Goal: Information Seeking & Learning: Find specific fact

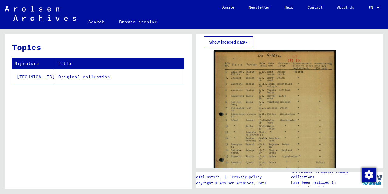
scroll to position [84, 0]
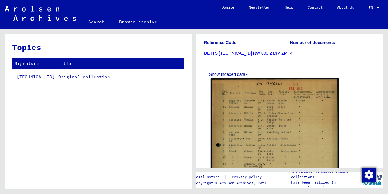
click at [277, 134] on img at bounding box center [275, 168] width 128 height 181
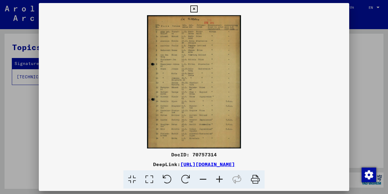
click at [218, 181] on icon at bounding box center [219, 179] width 16 height 18
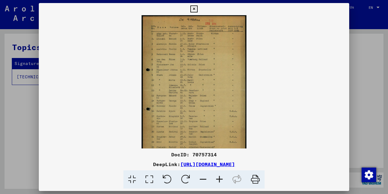
click at [219, 180] on icon at bounding box center [219, 179] width 16 height 18
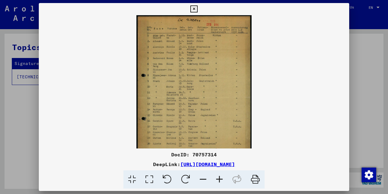
click at [219, 180] on icon at bounding box center [219, 179] width 16 height 18
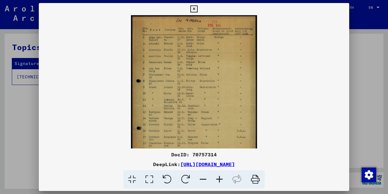
click at [219, 180] on icon at bounding box center [219, 179] width 16 height 18
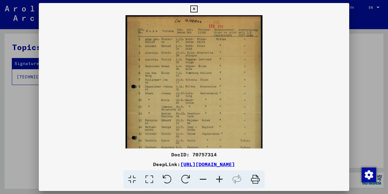
click at [219, 180] on icon at bounding box center [219, 179] width 16 height 18
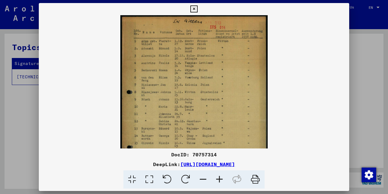
scroll to position [0, 0]
click at [254, 179] on icon at bounding box center [255, 179] width 18 height 18
click at [197, 9] on icon at bounding box center [193, 8] width 7 height 7
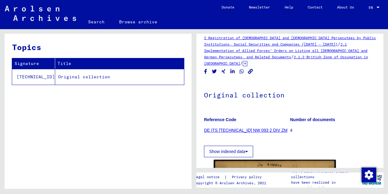
scroll to position [0, 0]
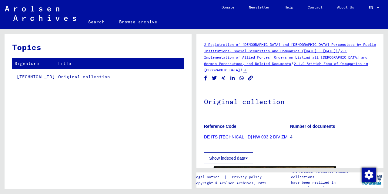
click at [252, 134] on link "DE ITS [TECHNICAL_ID] NW 093 2 DIV ZM" at bounding box center [245, 136] width 83 height 5
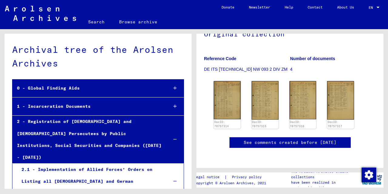
scroll to position [87, 0]
click at [266, 80] on img at bounding box center [265, 100] width 28 height 40
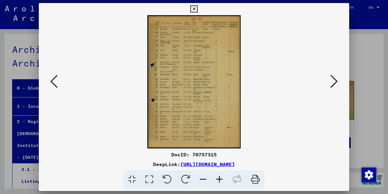
click at [221, 180] on icon at bounding box center [219, 179] width 16 height 18
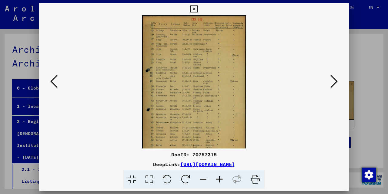
click at [221, 180] on icon at bounding box center [219, 179] width 16 height 18
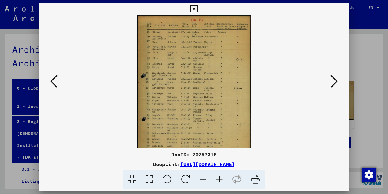
click at [221, 180] on icon at bounding box center [219, 179] width 16 height 18
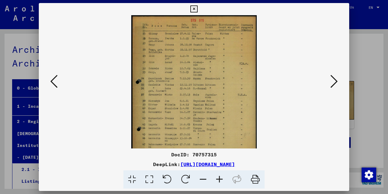
click at [336, 84] on icon at bounding box center [333, 81] width 7 height 15
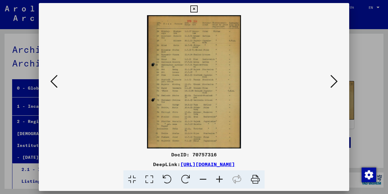
click at [336, 84] on icon at bounding box center [333, 81] width 7 height 15
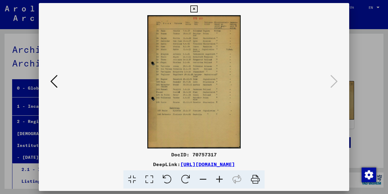
click at [197, 7] on icon at bounding box center [193, 8] width 7 height 7
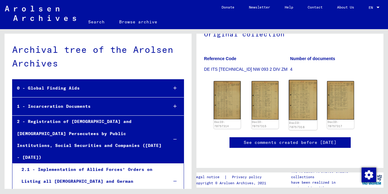
click at [300, 80] on img at bounding box center [302, 100] width 28 height 40
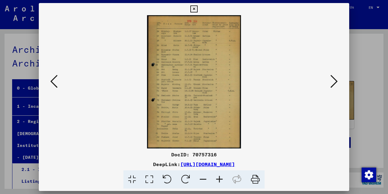
click at [300, 74] on img at bounding box center [193, 81] width 269 height 133
click at [334, 83] on icon at bounding box center [333, 81] width 7 height 15
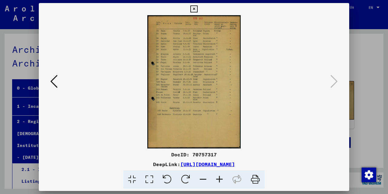
click at [197, 7] on icon at bounding box center [193, 8] width 7 height 7
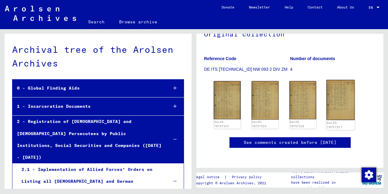
click at [334, 80] on img at bounding box center [340, 100] width 28 height 40
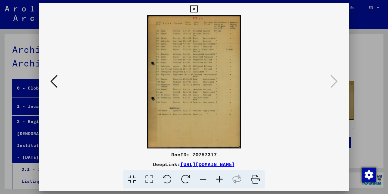
click at [220, 177] on icon at bounding box center [219, 179] width 16 height 18
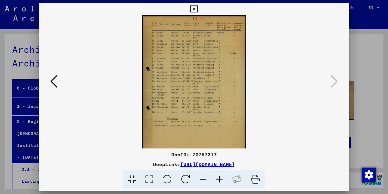
click at [220, 177] on icon at bounding box center [219, 179] width 16 height 18
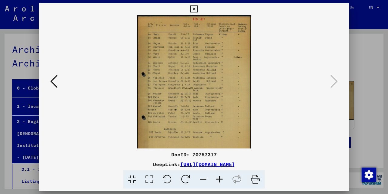
click at [197, 8] on icon at bounding box center [193, 8] width 7 height 7
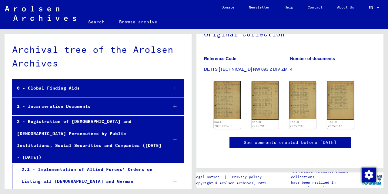
click at [77, 107] on div "1 - Incarceration Documents" at bounding box center [87, 106] width 151 height 12
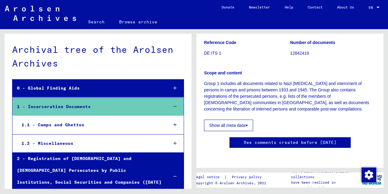
scroll to position [2373, 0]
click at [51, 142] on div "1.2 - Miscellaneous" at bounding box center [90, 143] width 146 height 12
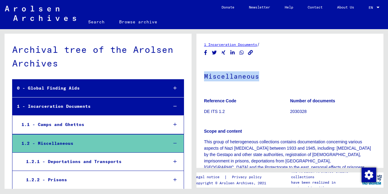
drag, startPoint x: 383, startPoint y: 50, endPoint x: 378, endPoint y: 56, distance: 8.4
click at [376, 63] on div "1 Incarceration Documents / Miscellaneous Reference Code DE ITS 1.2 Number of d…" at bounding box center [291, 108] width 194 height 159
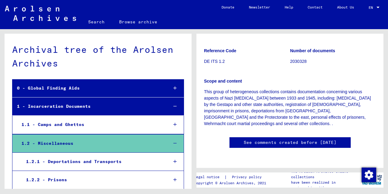
scroll to position [786, 0]
drag, startPoint x: 384, startPoint y: 147, endPoint x: 384, endPoint y: 155, distance: 8.2
click at [384, 155] on div "1 Incarceration Documents / Miscellaneous Reference Code DE ITS 1.2 Number of d…" at bounding box center [291, 108] width 194 height 159
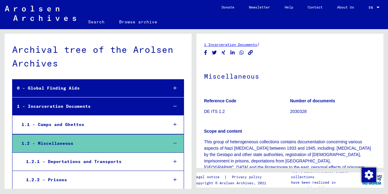
click at [74, 161] on div "1.2.1 - Deportations and Transports" at bounding box center [93, 161] width 142 height 12
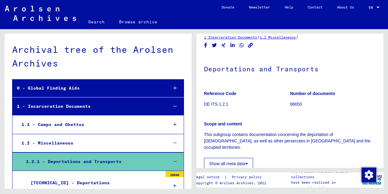
scroll to position [33, 0]
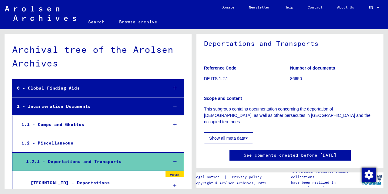
click at [243, 132] on button "Show all meta data" at bounding box center [228, 138] width 49 height 12
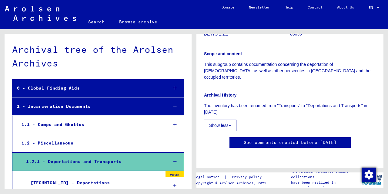
scroll to position [0, 0]
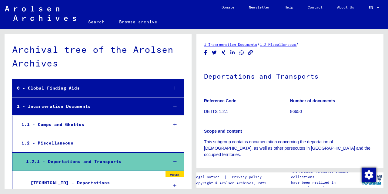
drag, startPoint x: 102, startPoint y: 178, endPoint x: 105, endPoint y: 177, distance: 3.4
click at [103, 178] on div "1.2.1.1 - Deportations" at bounding box center [94, 183] width 136 height 12
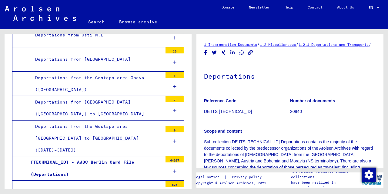
click at [88, 22] on link "Search" at bounding box center [96, 22] width 31 height 15
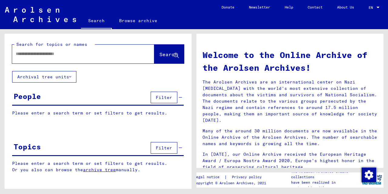
click at [70, 55] on input "text" at bounding box center [76, 54] width 120 height 6
click at [160, 51] on button "Search" at bounding box center [169, 54] width 30 height 19
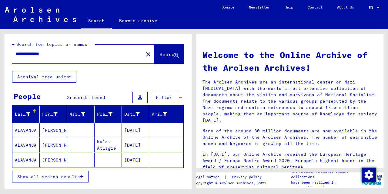
click at [29, 129] on mat-cell "ALAVANJA" at bounding box center [25, 130] width 27 height 15
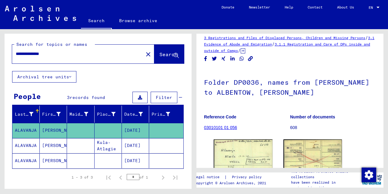
scroll to position [33, 0]
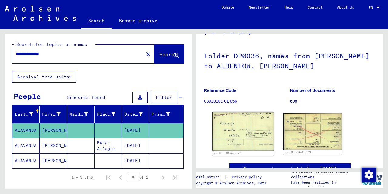
click at [247, 122] on img at bounding box center [243, 131] width 62 height 38
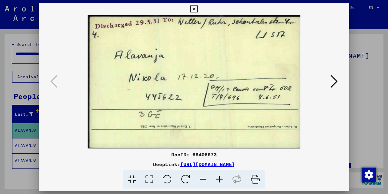
click at [305, 52] on img at bounding box center [193, 81] width 269 height 133
click at [255, 176] on icon at bounding box center [255, 179] width 18 height 18
click at [335, 81] on icon at bounding box center [333, 81] width 7 height 15
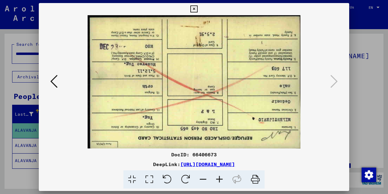
click at [167, 178] on icon at bounding box center [167, 179] width 18 height 18
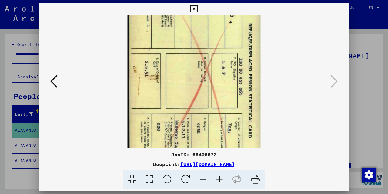
click at [167, 178] on icon at bounding box center [167, 179] width 18 height 18
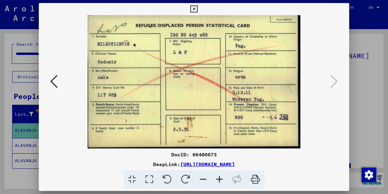
click at [52, 81] on icon at bounding box center [53, 81] width 7 height 15
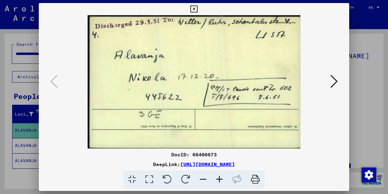
click at [337, 82] on icon at bounding box center [333, 81] width 7 height 15
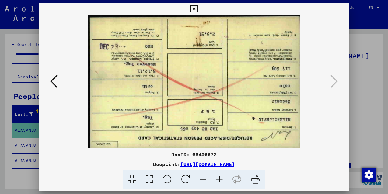
click at [188, 175] on icon at bounding box center [185, 179] width 18 height 18
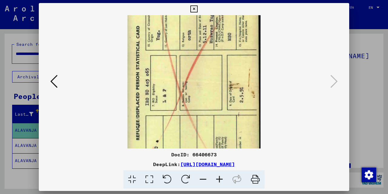
click at [187, 177] on icon at bounding box center [185, 179] width 18 height 18
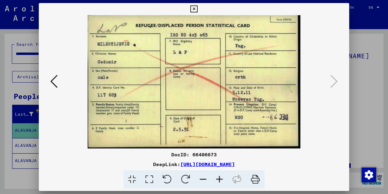
click at [52, 82] on icon at bounding box center [53, 81] width 7 height 15
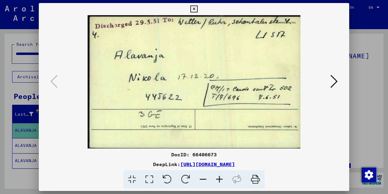
click at [334, 83] on icon at bounding box center [333, 81] width 7 height 15
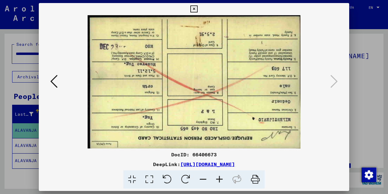
click at [197, 7] on icon at bounding box center [193, 8] width 7 height 7
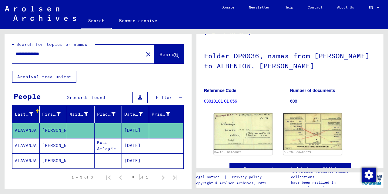
click at [20, 163] on icon at bounding box center [25, 169] width 15 height 24
click at [20, 161] on icon at bounding box center [25, 169] width 15 height 24
click at [139, 158] on mat-cell "[DATE]" at bounding box center [135, 160] width 27 height 15
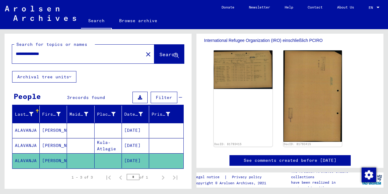
scroll to position [170, 0]
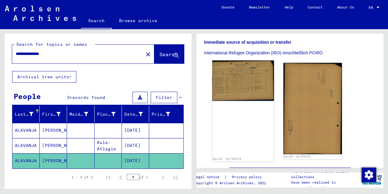
click at [245, 84] on img at bounding box center [243, 80] width 62 height 40
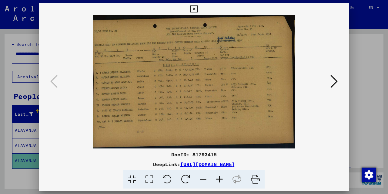
click at [219, 178] on icon at bounding box center [219, 179] width 16 height 18
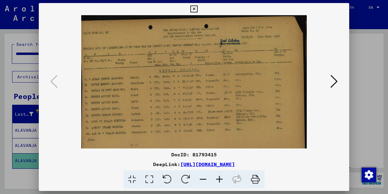
click at [221, 180] on icon at bounding box center [219, 179] width 16 height 18
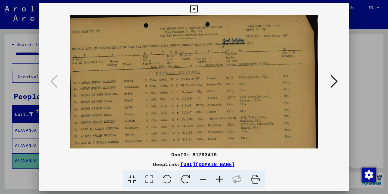
scroll to position [5, 0]
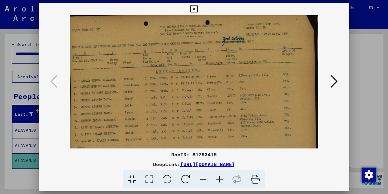
drag, startPoint x: 200, startPoint y: 100, endPoint x: 264, endPoint y: 96, distance: 64.3
click at [264, 96] on img at bounding box center [194, 91] width 249 height 163
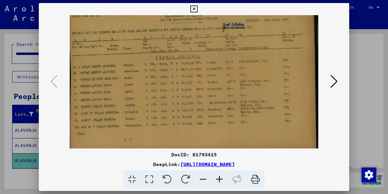
scroll to position [20, 0]
drag, startPoint x: 246, startPoint y: 106, endPoint x: 254, endPoint y: 92, distance: 16.3
click at [254, 92] on img at bounding box center [194, 76] width 249 height 163
click at [221, 178] on icon at bounding box center [219, 179] width 16 height 18
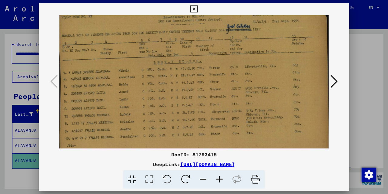
click at [221, 178] on icon at bounding box center [219, 179] width 16 height 18
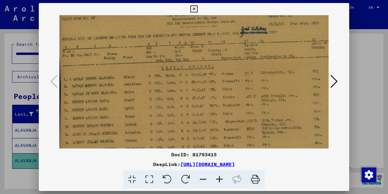
click at [254, 178] on icon at bounding box center [255, 179] width 18 height 18
click at [197, 7] on icon at bounding box center [193, 8] width 7 height 7
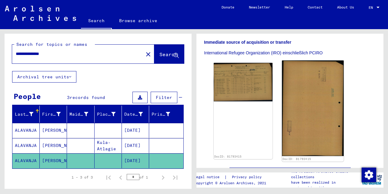
click at [308, 105] on img at bounding box center [313, 107] width 62 height 95
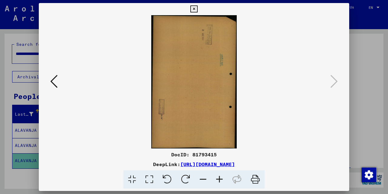
click at [185, 178] on icon at bounding box center [185, 179] width 18 height 18
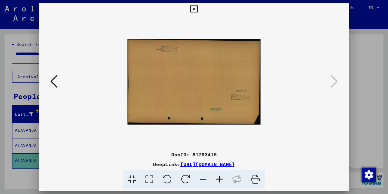
click at [185, 177] on icon at bounding box center [185, 179] width 18 height 18
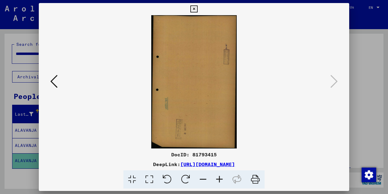
click at [185, 177] on icon at bounding box center [185, 179] width 18 height 18
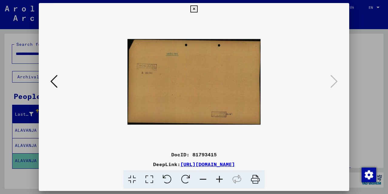
click at [220, 177] on icon at bounding box center [219, 179] width 16 height 18
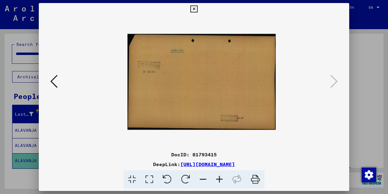
click at [220, 178] on icon at bounding box center [219, 179] width 16 height 18
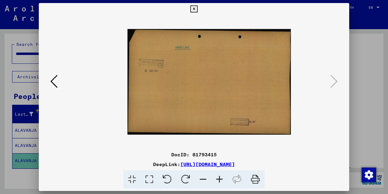
click at [220, 178] on icon at bounding box center [219, 179] width 16 height 18
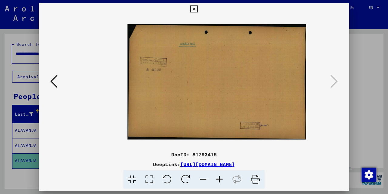
click at [220, 178] on icon at bounding box center [219, 179] width 16 height 18
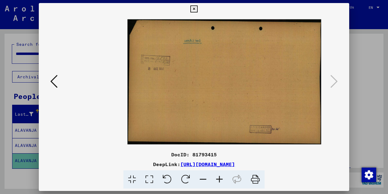
click at [220, 178] on icon at bounding box center [219, 179] width 16 height 18
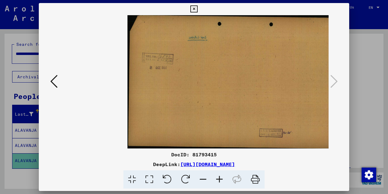
click at [197, 11] on icon at bounding box center [193, 8] width 7 height 7
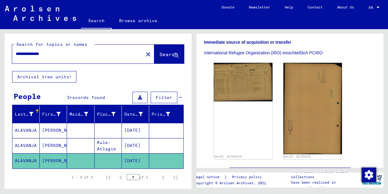
click at [101, 143] on mat-cell "Kula-Atlagie" at bounding box center [108, 145] width 27 height 15
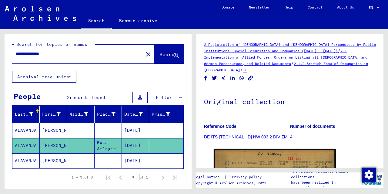
drag, startPoint x: 129, startPoint y: 141, endPoint x: 121, endPoint y: 139, distance: 8.3
click at [122, 141] on mat-cell "[DATE]" at bounding box center [135, 145] width 27 height 15
drag, startPoint x: 148, startPoint y: 149, endPoint x: 157, endPoint y: 148, distance: 8.5
click at [149, 148] on mat-cell "[DATE]" at bounding box center [135, 145] width 27 height 15
click at [149, 150] on mat-cell at bounding box center [166, 145] width 34 height 15
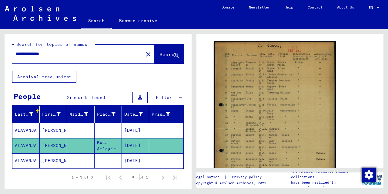
scroll to position [110, 0]
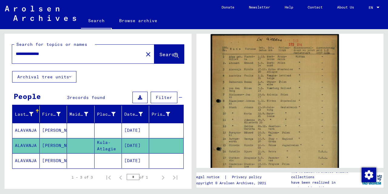
click at [319, 107] on img at bounding box center [275, 124] width 128 height 181
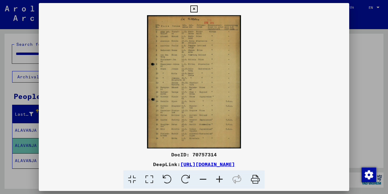
click at [220, 178] on icon at bounding box center [219, 179] width 16 height 18
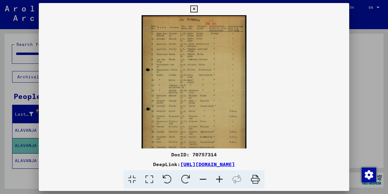
click at [220, 178] on icon at bounding box center [219, 179] width 16 height 18
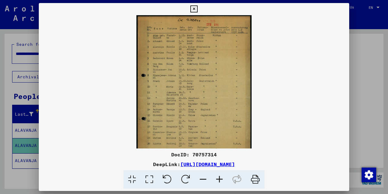
click at [220, 178] on icon at bounding box center [219, 179] width 16 height 18
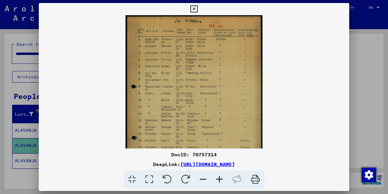
click at [220, 178] on icon at bounding box center [219, 179] width 16 height 18
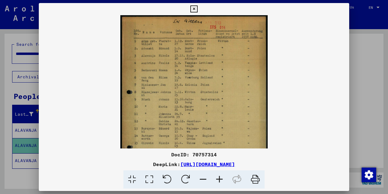
click at [220, 178] on icon at bounding box center [219, 179] width 16 height 18
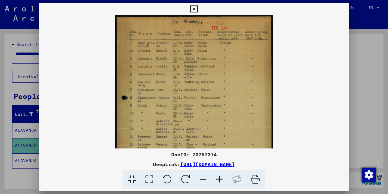
click at [220, 178] on icon at bounding box center [219, 179] width 16 height 18
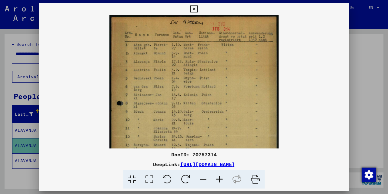
click at [197, 9] on icon at bounding box center [193, 8] width 7 height 7
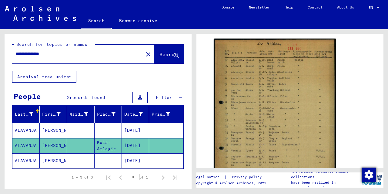
click at [145, 158] on mat-cell "[DATE]" at bounding box center [135, 160] width 27 height 15
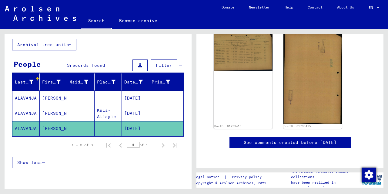
scroll to position [48, 0]
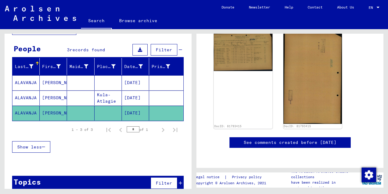
click at [32, 145] on span "Show less" at bounding box center [29, 146] width 25 height 5
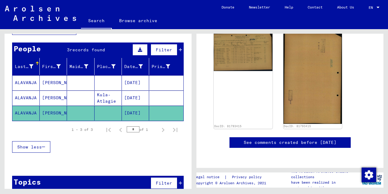
scroll to position [8, 0]
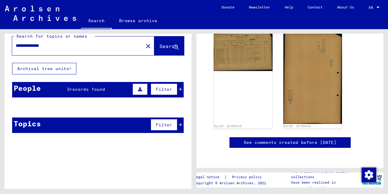
click at [102, 87] on span "records found" at bounding box center [87, 88] width 35 height 5
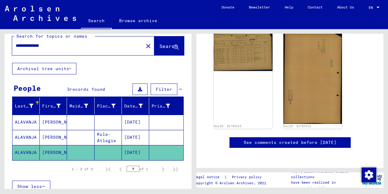
drag, startPoint x: 59, startPoint y: 43, endPoint x: 0, endPoint y: 47, distance: 59.3
click at [16, 47] on input "**********" at bounding box center [78, 45] width 124 height 6
click at [159, 48] on span "Search" at bounding box center [168, 46] width 18 height 6
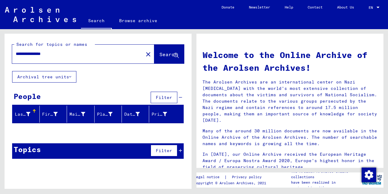
click at [54, 56] on input "**********" at bounding box center [76, 54] width 120 height 6
drag, startPoint x: 60, startPoint y: 54, endPoint x: 1, endPoint y: 55, distance: 58.8
click at [16, 55] on input "**********" at bounding box center [76, 54] width 120 height 6
type input "**********"
click at [166, 55] on span "Search" at bounding box center [168, 54] width 18 height 6
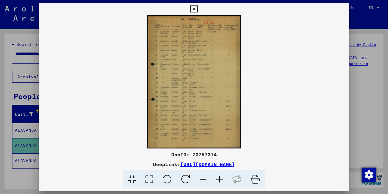
scroll to position [54, 0]
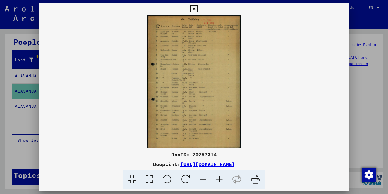
click at [197, 7] on icon at bounding box center [193, 8] width 7 height 7
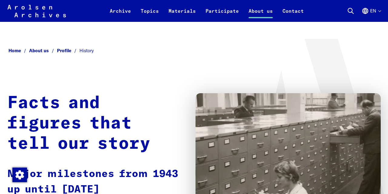
scroll to position [1490, 0]
